Goal: Find specific fact

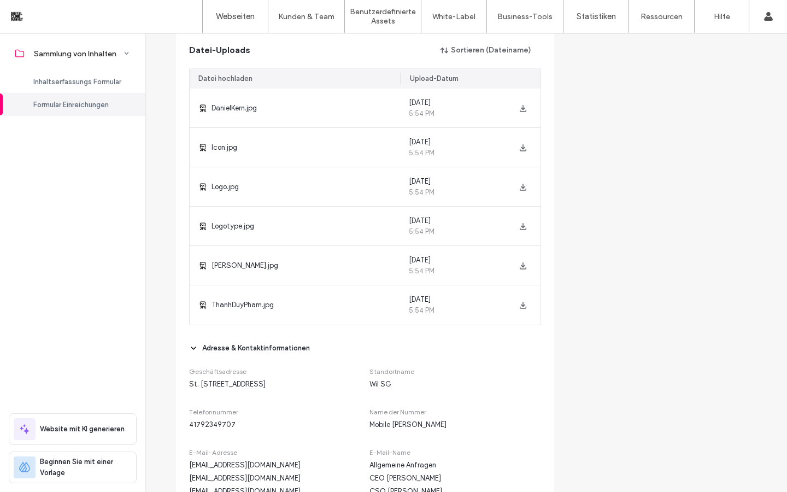
scroll to position [352, 0]
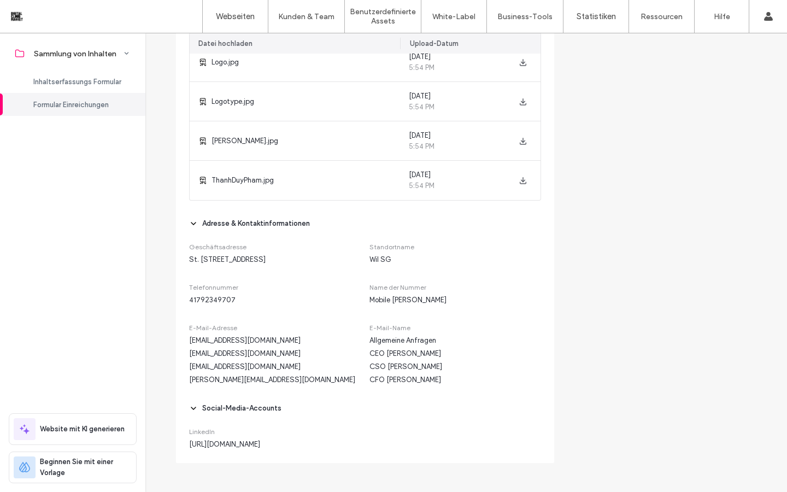
drag, startPoint x: 444, startPoint y: 353, endPoint x: 367, endPoint y: 352, distance: 77.0
click at [369, 352] on span "CEO [PERSON_NAME]" at bounding box center [455, 353] width 172 height 11
copy span "CEO [PERSON_NAME]"
drag, startPoint x: 449, startPoint y: 367, endPoint x: 367, endPoint y: 367, distance: 81.9
click at [369, 367] on span "CSO [PERSON_NAME]" at bounding box center [455, 366] width 172 height 11
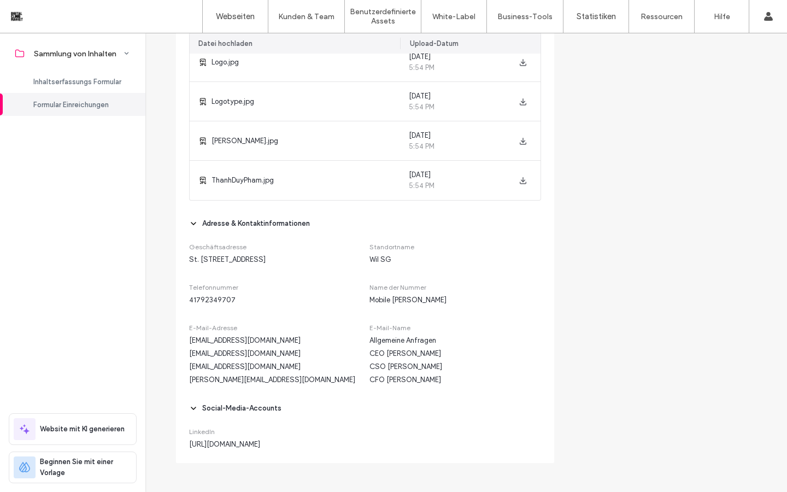
copy span "CSO [PERSON_NAME]"
click at [428, 385] on div "Social-Media-Accounts LinkedIn [URL][DOMAIN_NAME]" at bounding box center [365, 417] width 352 height 64
drag, startPoint x: 380, startPoint y: 381, endPoint x: 366, endPoint y: 381, distance: 13.7
click at [369, 381] on span "CFO [PERSON_NAME]" at bounding box center [455, 379] width 172 height 11
copy span "CFO"
